Goal: Task Accomplishment & Management: Use online tool/utility

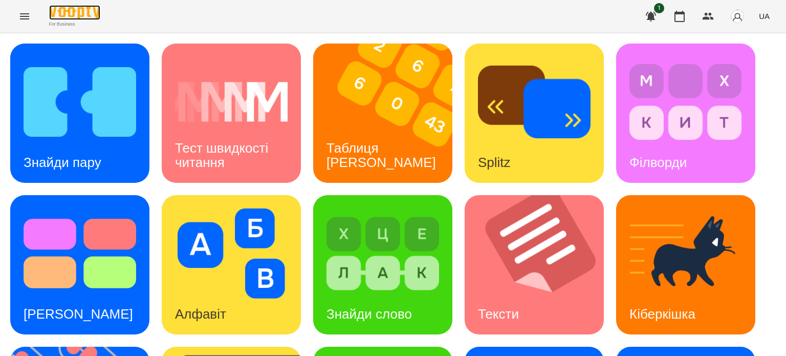
click at [83, 16] on img at bounding box center [74, 12] width 51 height 15
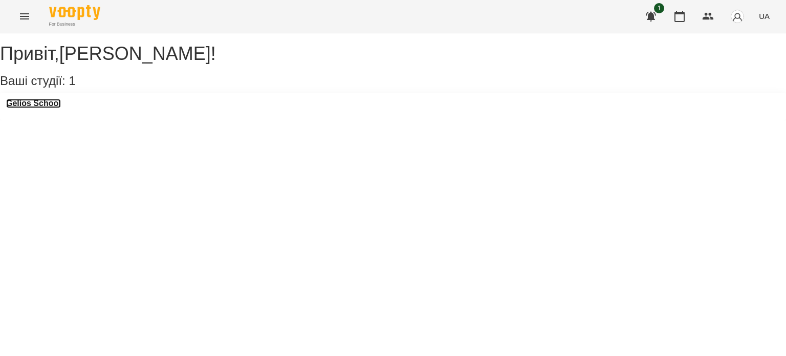
click at [53, 108] on h3 "Gelios School" at bounding box center [33, 103] width 55 height 9
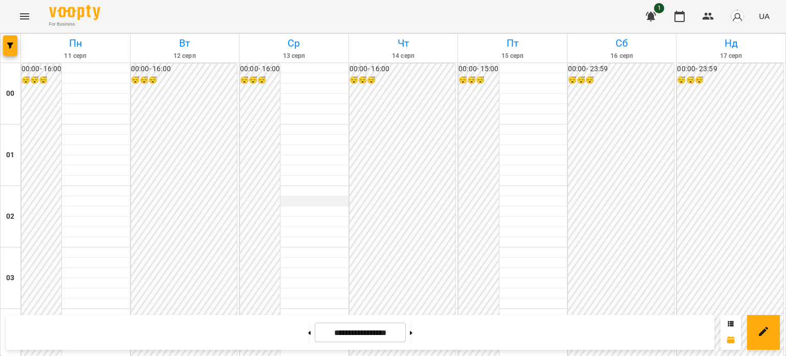
scroll to position [921, 0]
click at [412, 332] on button at bounding box center [411, 332] width 3 height 23
type input "**********"
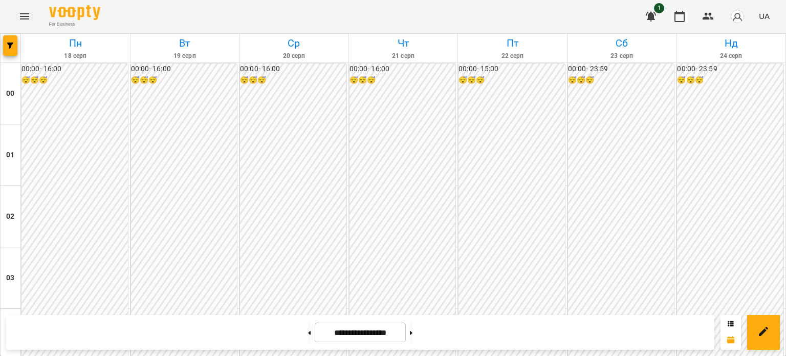
scroll to position [972, 0]
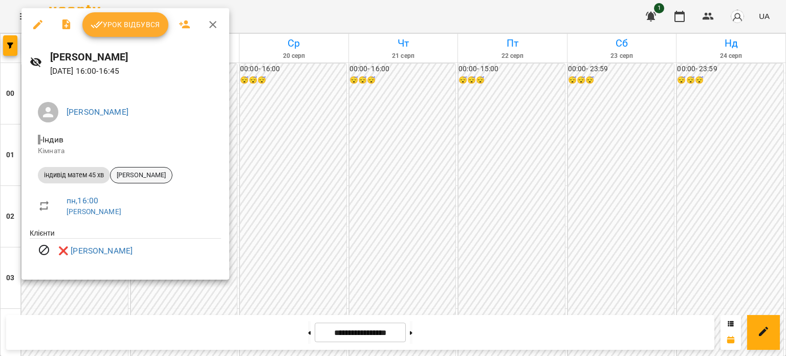
click at [144, 175] on span "[PERSON_NAME]" at bounding box center [141, 174] width 61 height 9
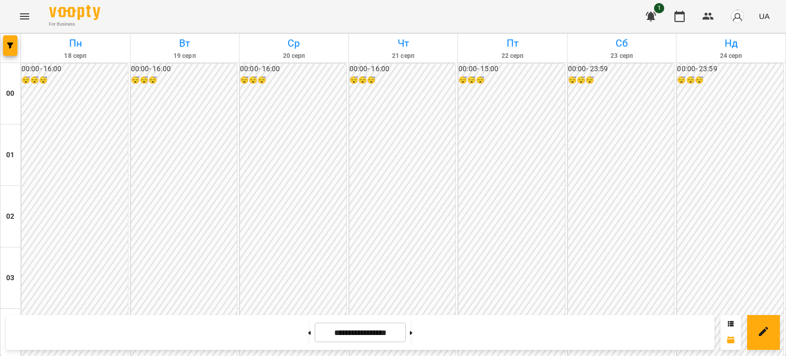
scroll to position [1024, 0]
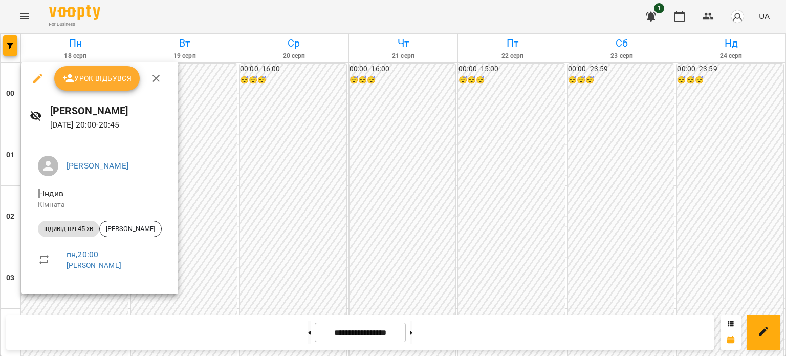
drag, startPoint x: 223, startPoint y: 269, endPoint x: 192, endPoint y: 267, distance: 30.8
click at [224, 269] on div at bounding box center [393, 178] width 786 height 356
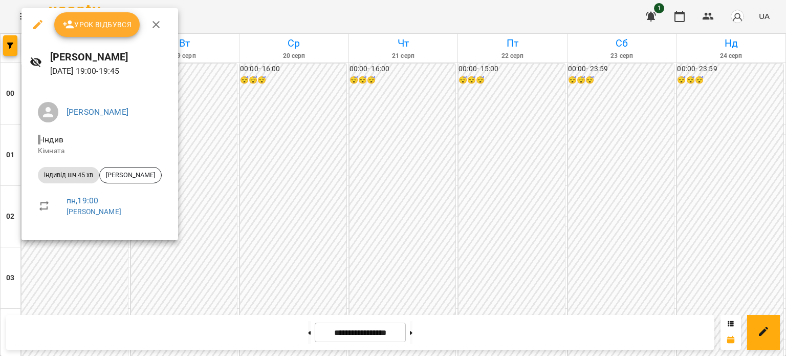
click at [178, 231] on div at bounding box center [393, 178] width 786 height 356
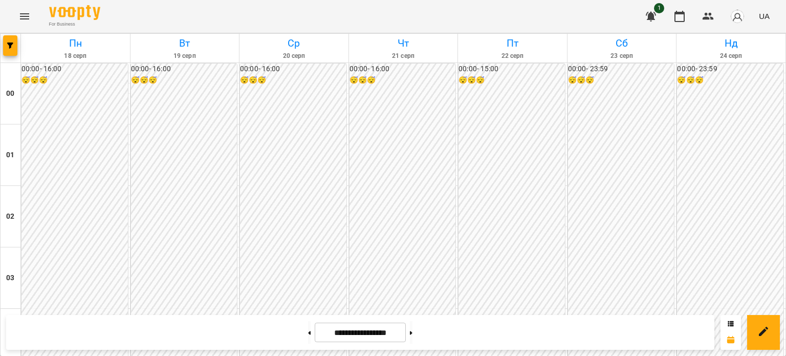
scroll to position [1075, 0]
click at [308, 338] on button at bounding box center [309, 332] width 3 height 23
type input "**********"
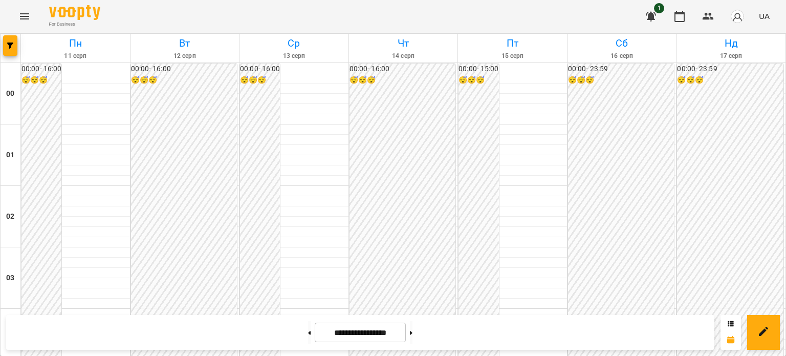
scroll to position [819, 0]
